Goal: Task Accomplishment & Management: Manage account settings

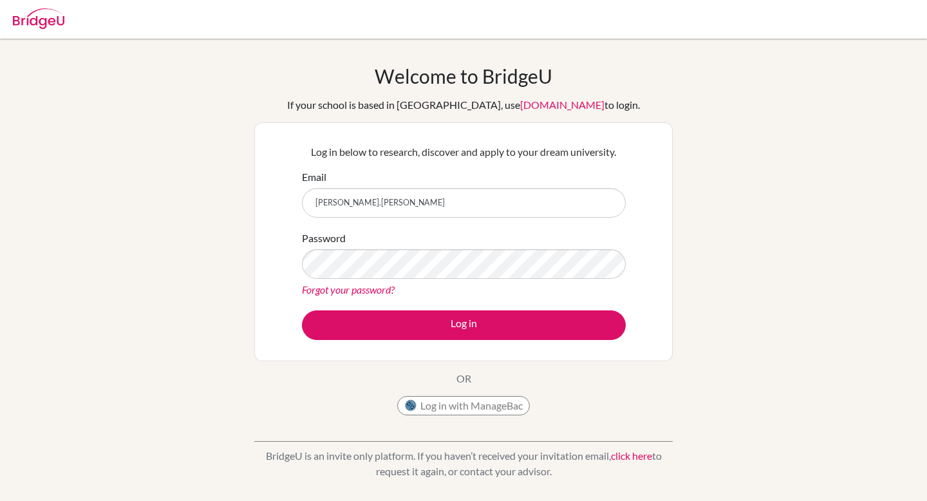
type input "mukta.manjunath@candorschool.net"
click at [374, 292] on link "Forgot your password?" at bounding box center [348, 289] width 93 height 12
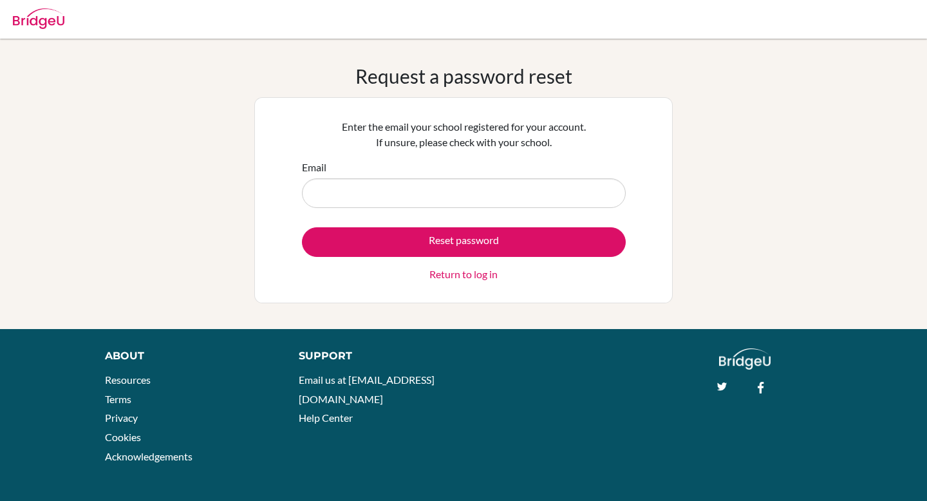
click at [369, 191] on input "Email" at bounding box center [464, 193] width 324 height 30
type input "mukta.manjunath@candorschool.net"
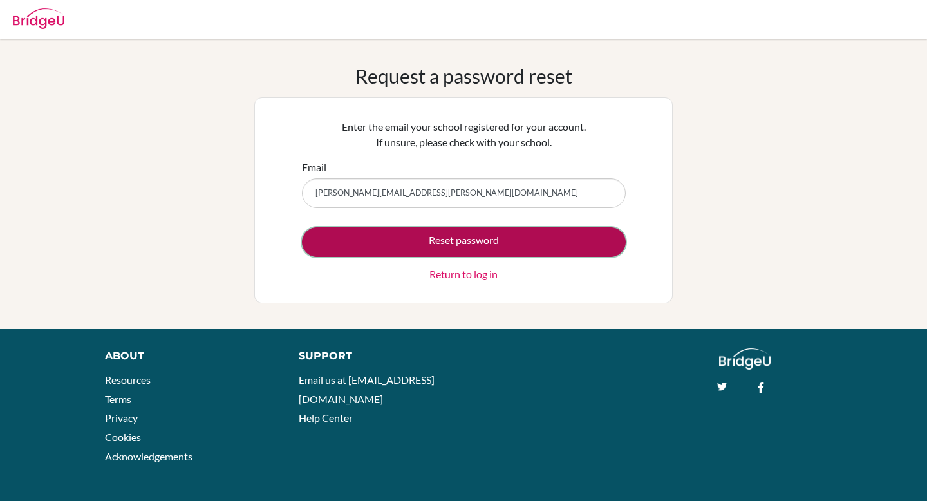
click at [382, 250] on button "Reset password" at bounding box center [464, 242] width 324 height 30
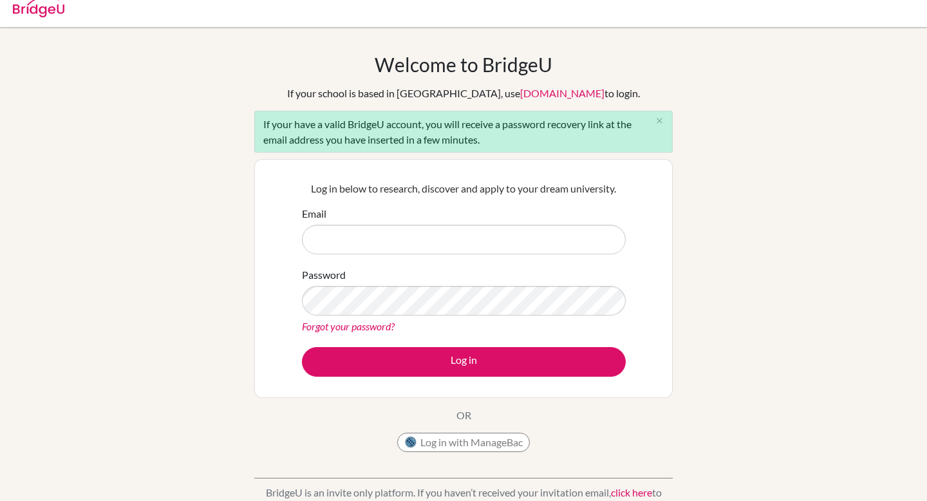
scroll to position [7, 0]
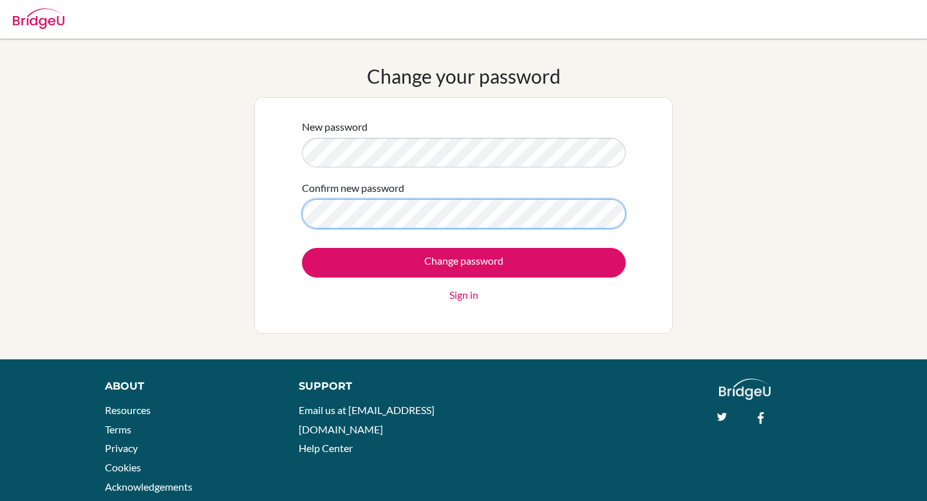
click at [302, 248] on input "Change password" at bounding box center [464, 263] width 324 height 30
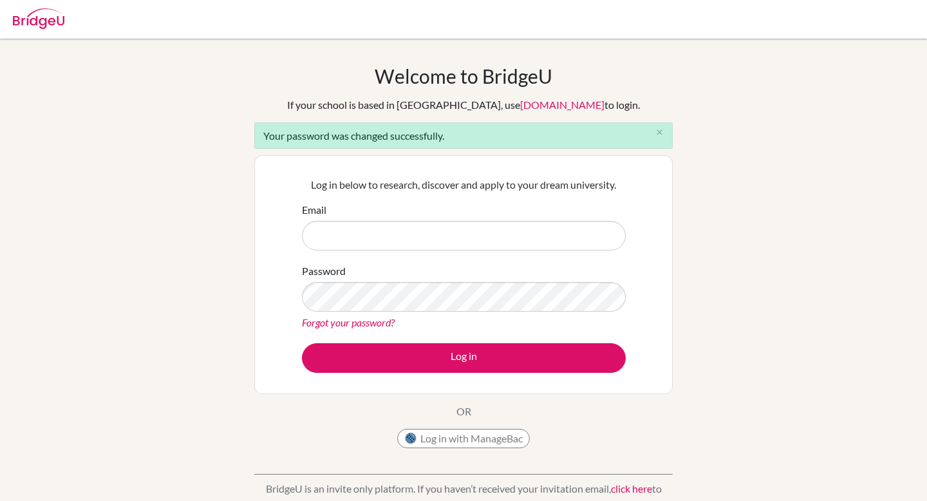
click at [348, 248] on input "Email" at bounding box center [464, 236] width 324 height 30
type input "mukta.manjunath@candorschool.net"
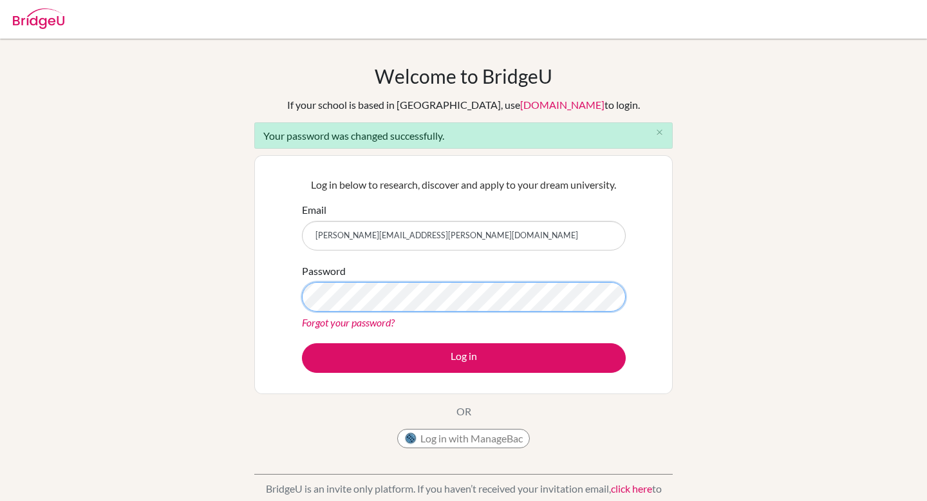
click at [302, 343] on button "Log in" at bounding box center [464, 358] width 324 height 30
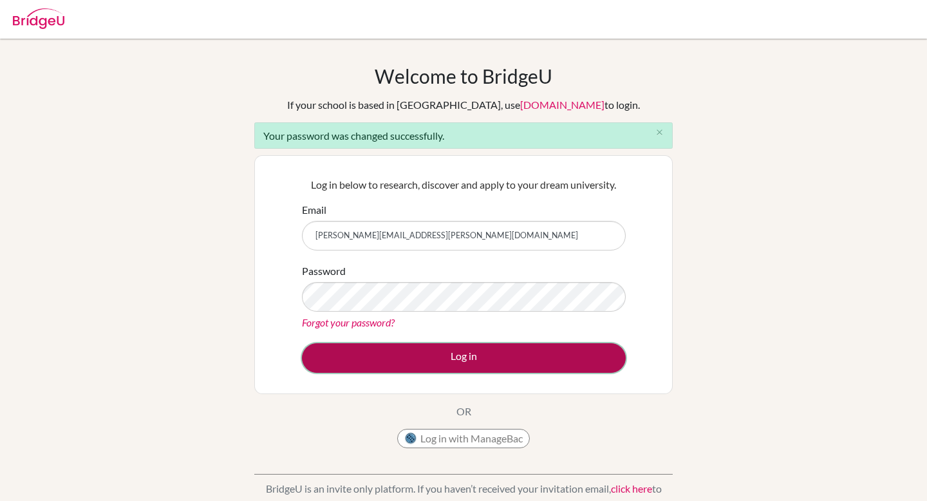
click at [400, 356] on button "Log in" at bounding box center [464, 358] width 324 height 30
